Goal: Navigation & Orientation: Find specific page/section

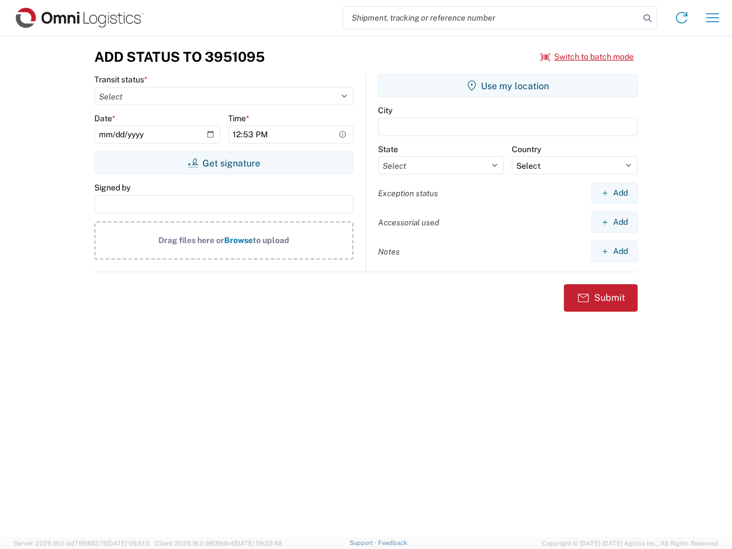
click at [491, 18] on input "search" at bounding box center [491, 18] width 296 height 22
click at [647, 18] on icon at bounding box center [647, 18] width 16 height 16
click at [682, 18] on icon at bounding box center [682, 18] width 18 height 18
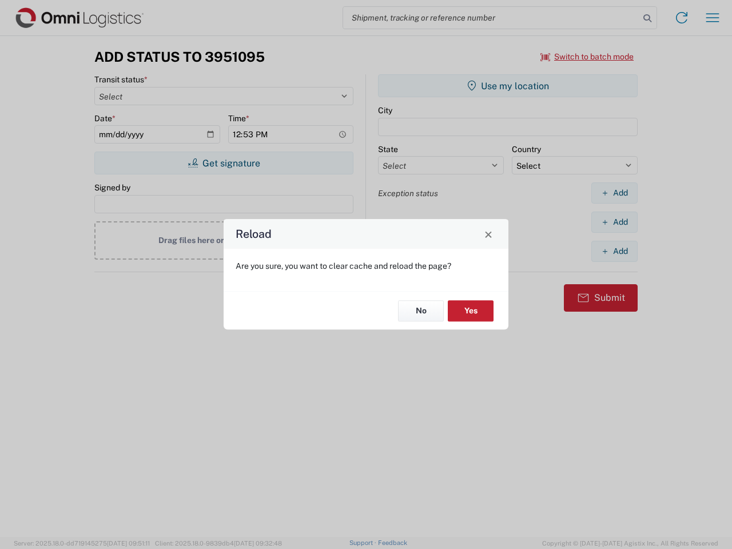
click at [713, 18] on div "Reload Are you sure, you want to clear cache and reload the page? No Yes" at bounding box center [366, 274] width 732 height 549
click at [587, 57] on div "Reload Are you sure, you want to clear cache and reload the page? No Yes" at bounding box center [366, 274] width 732 height 549
click at [224, 163] on div "Reload Are you sure, you want to clear cache and reload the page? No Yes" at bounding box center [366, 274] width 732 height 549
click at [508, 86] on div "Reload Are you sure, you want to clear cache and reload the page? No Yes" at bounding box center [366, 274] width 732 height 549
click at [614, 193] on div "Reload Are you sure, you want to clear cache and reload the page? No Yes" at bounding box center [366, 274] width 732 height 549
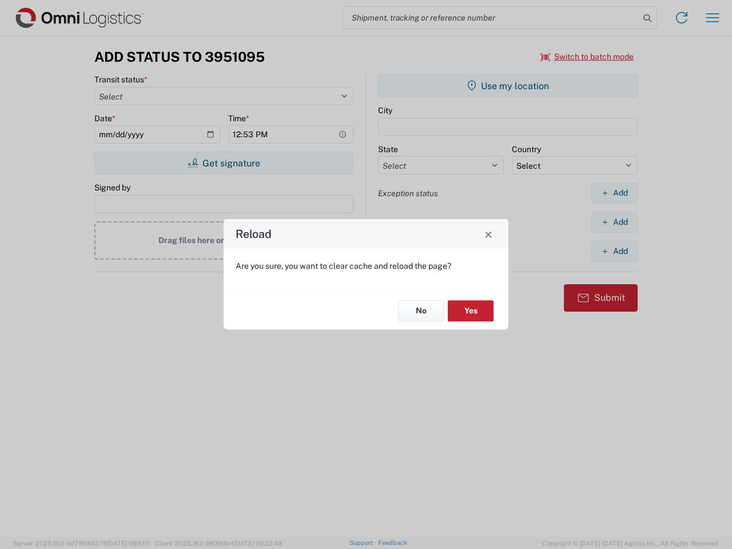
click at [614, 222] on div "Reload Are you sure, you want to clear cache and reload the page? No Yes" at bounding box center [366, 274] width 732 height 549
click at [614, 251] on div "Reload Are you sure, you want to clear cache and reload the page? No Yes" at bounding box center [366, 274] width 732 height 549
